Goal: Task Accomplishment & Management: Manage account settings

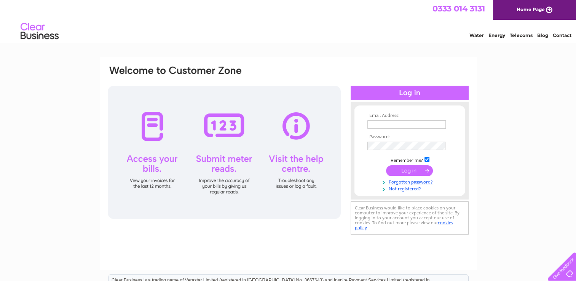
click at [401, 124] on input "text" at bounding box center [407, 124] width 78 height 8
type input "[EMAIL_ADDRESS][DOMAIN_NAME]"
click at [386, 166] on input "submit" at bounding box center [409, 171] width 47 height 11
click at [400, 179] on link "Forgotten password?" at bounding box center [411, 181] width 86 height 7
click at [415, 173] on input "submit" at bounding box center [409, 170] width 47 height 11
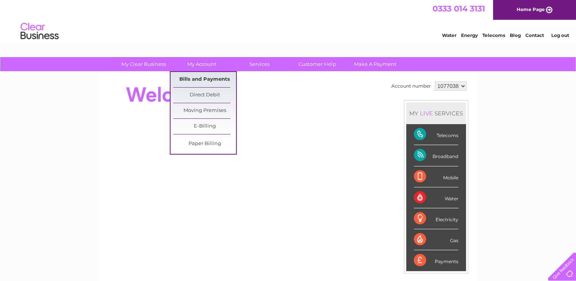
click at [205, 81] on link "Bills and Payments" at bounding box center [204, 79] width 63 height 15
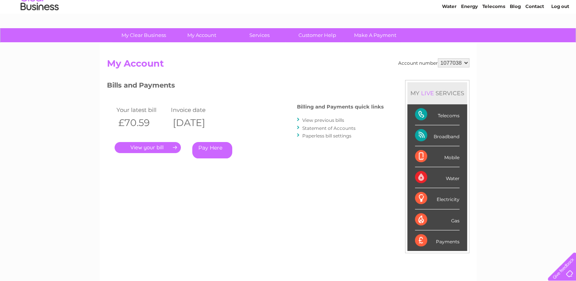
scroll to position [76, 0]
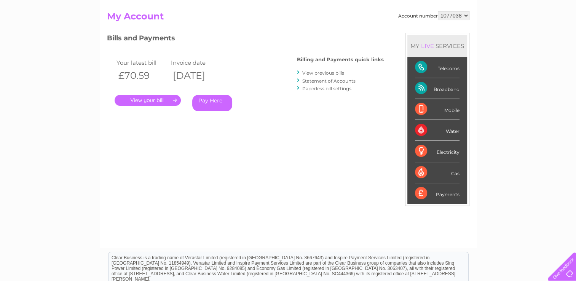
click at [170, 100] on link "." at bounding box center [148, 100] width 66 height 11
